Goal: Find specific page/section

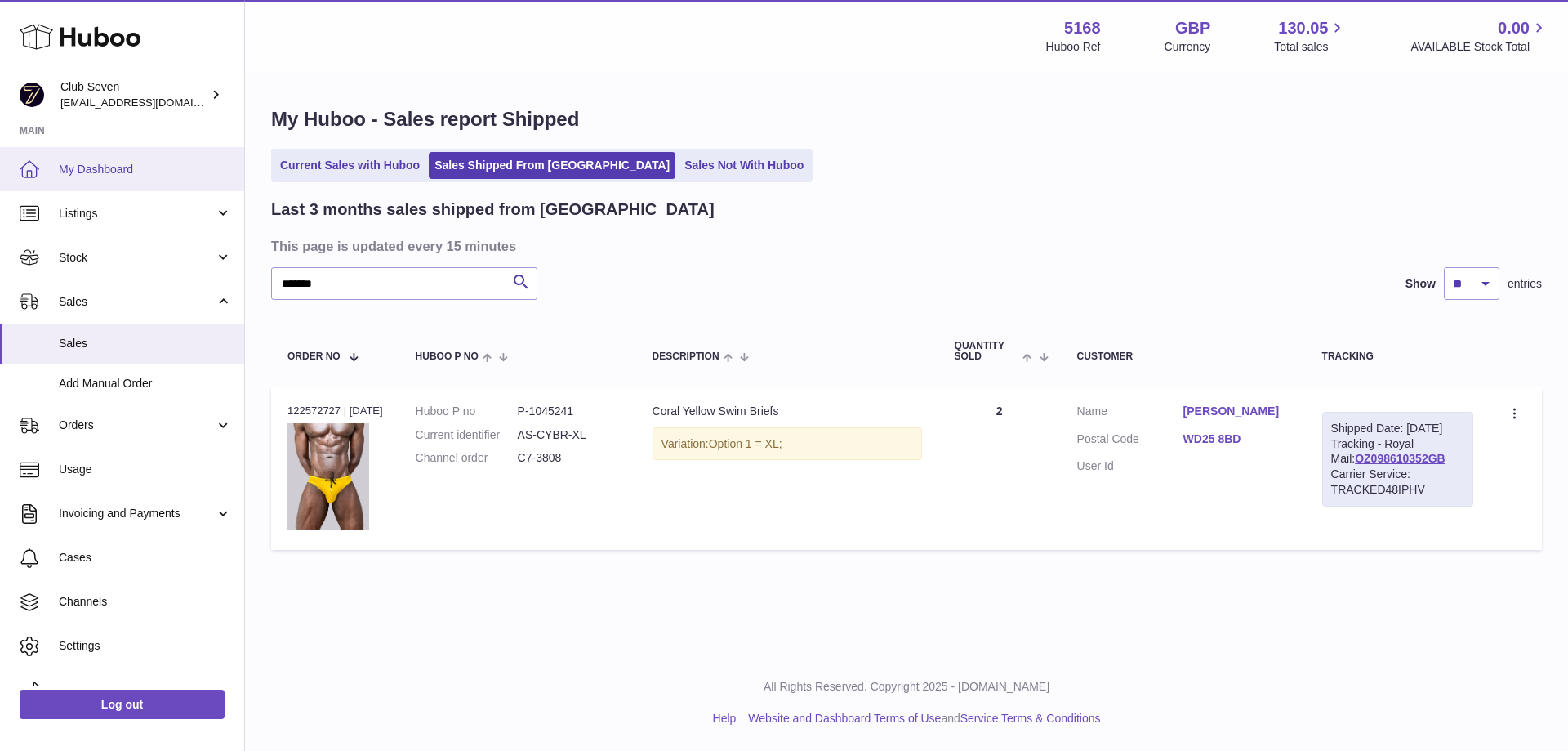
click at [102, 170] on span "My Dashboard" at bounding box center [146, 170] width 173 height 16
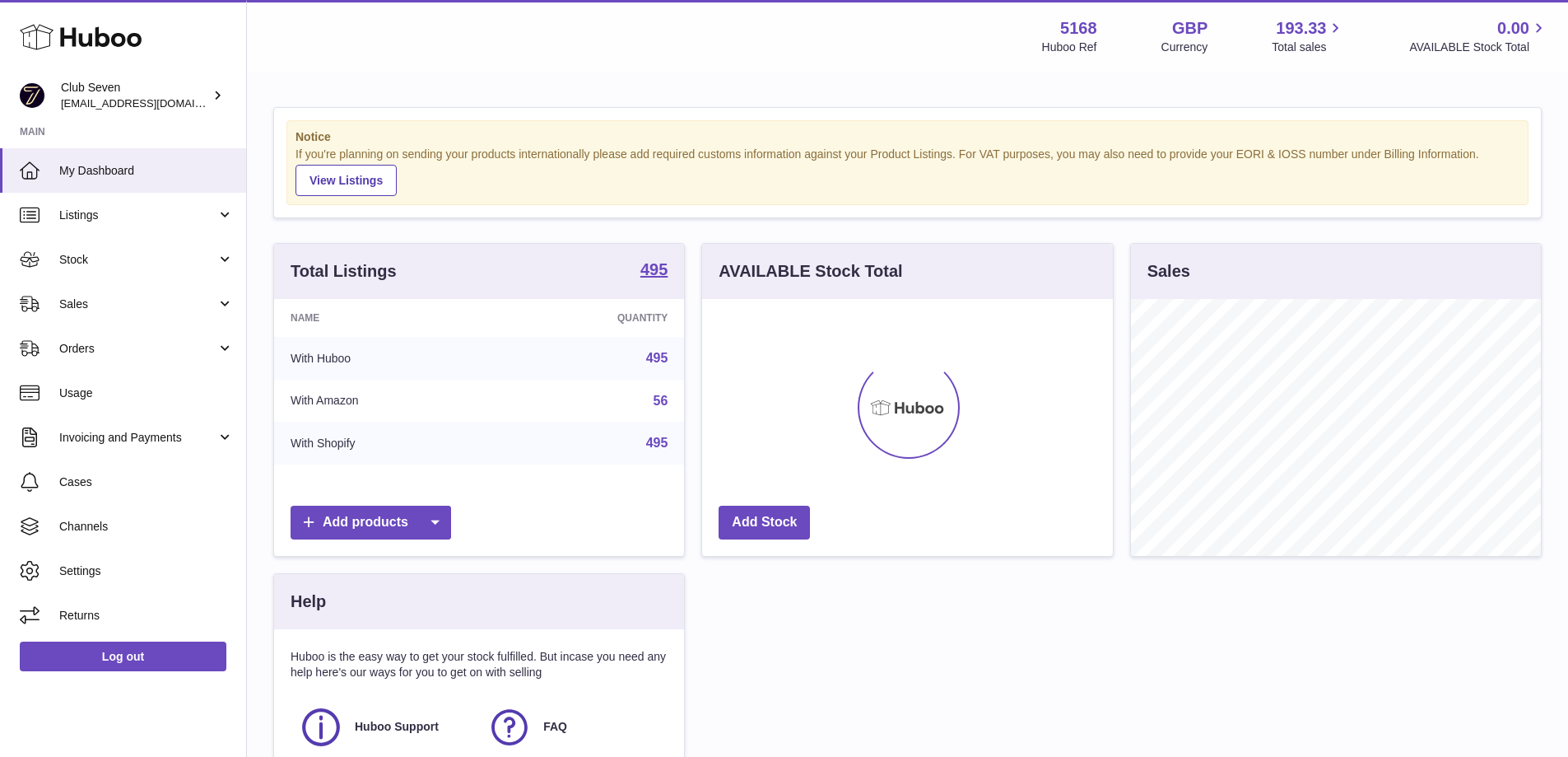
scroll to position [257, 411]
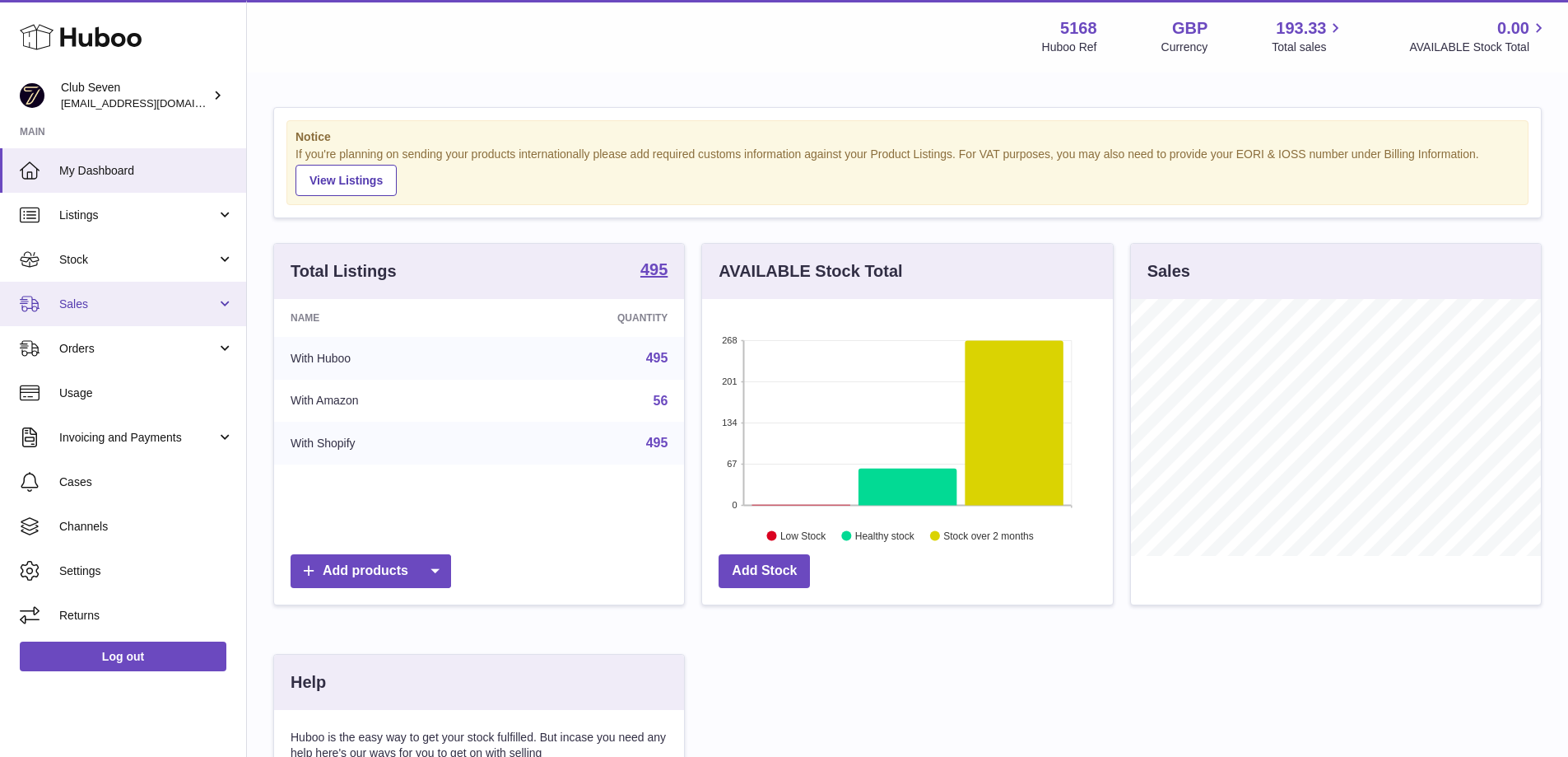
click at [94, 311] on span "Sales" at bounding box center [138, 304] width 157 height 16
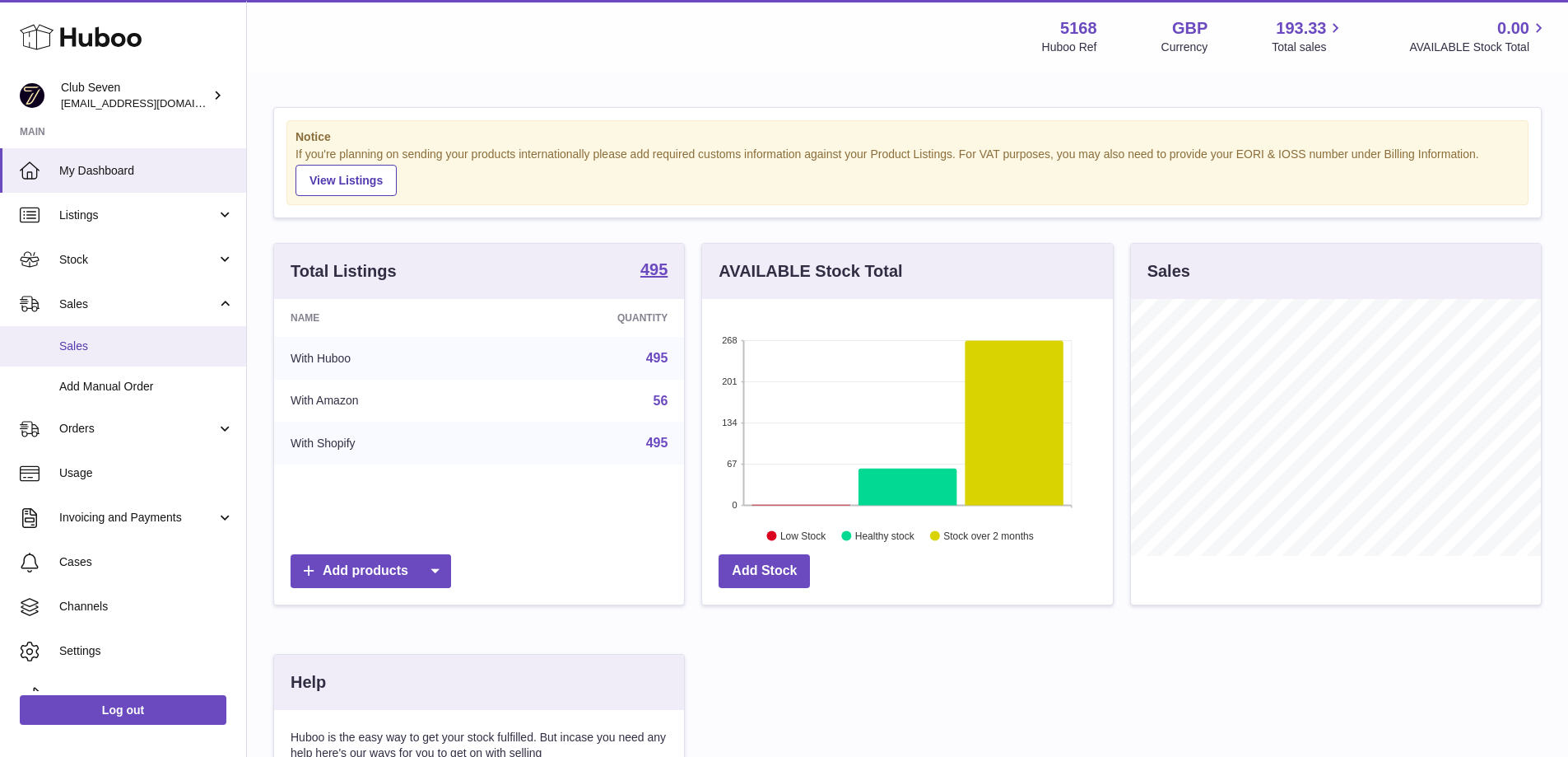
click at [98, 340] on span "Sales" at bounding box center [147, 347] width 175 height 16
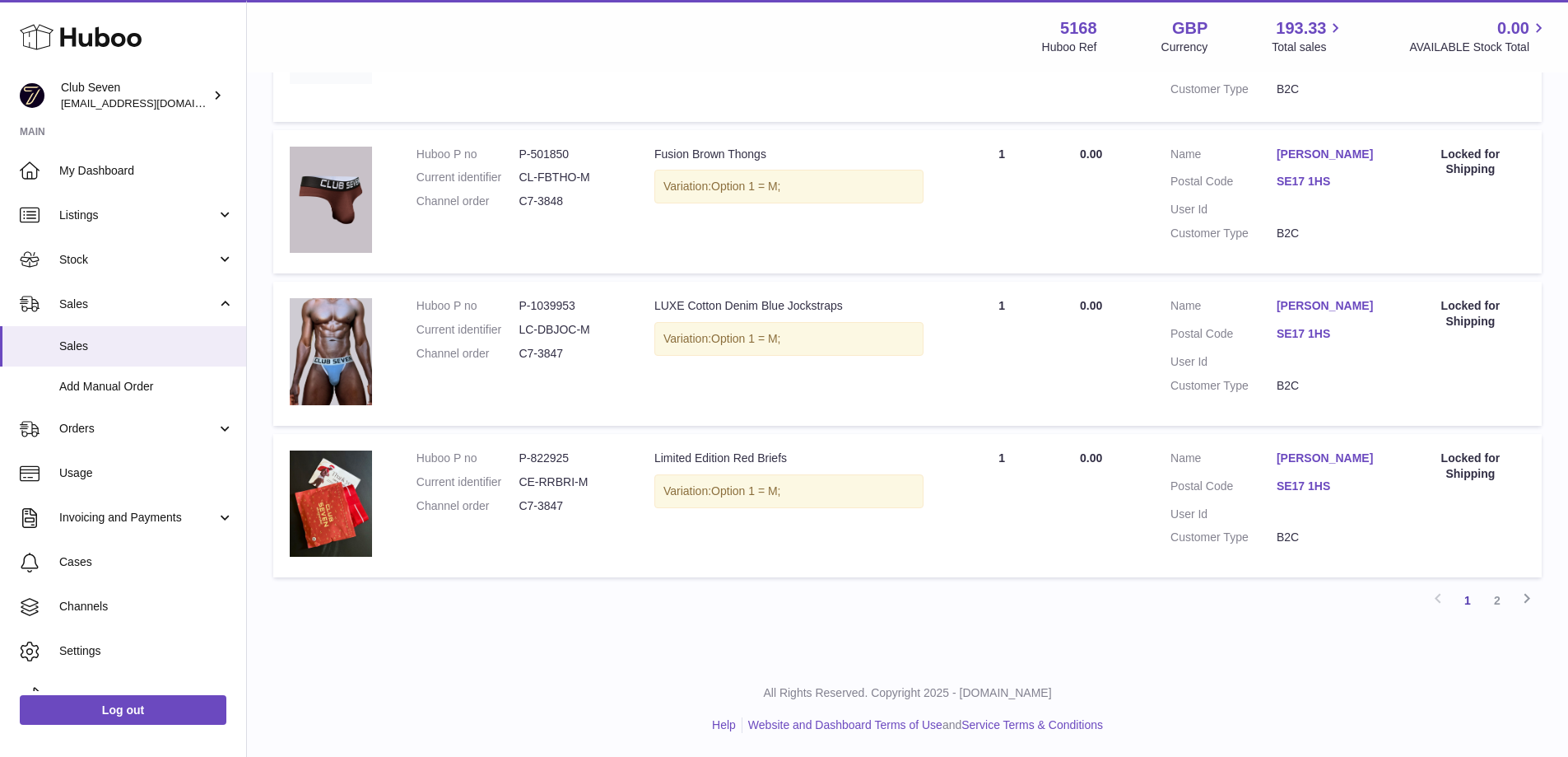
scroll to position [1326, 0]
